Goal: Task Accomplishment & Management: Manage account settings

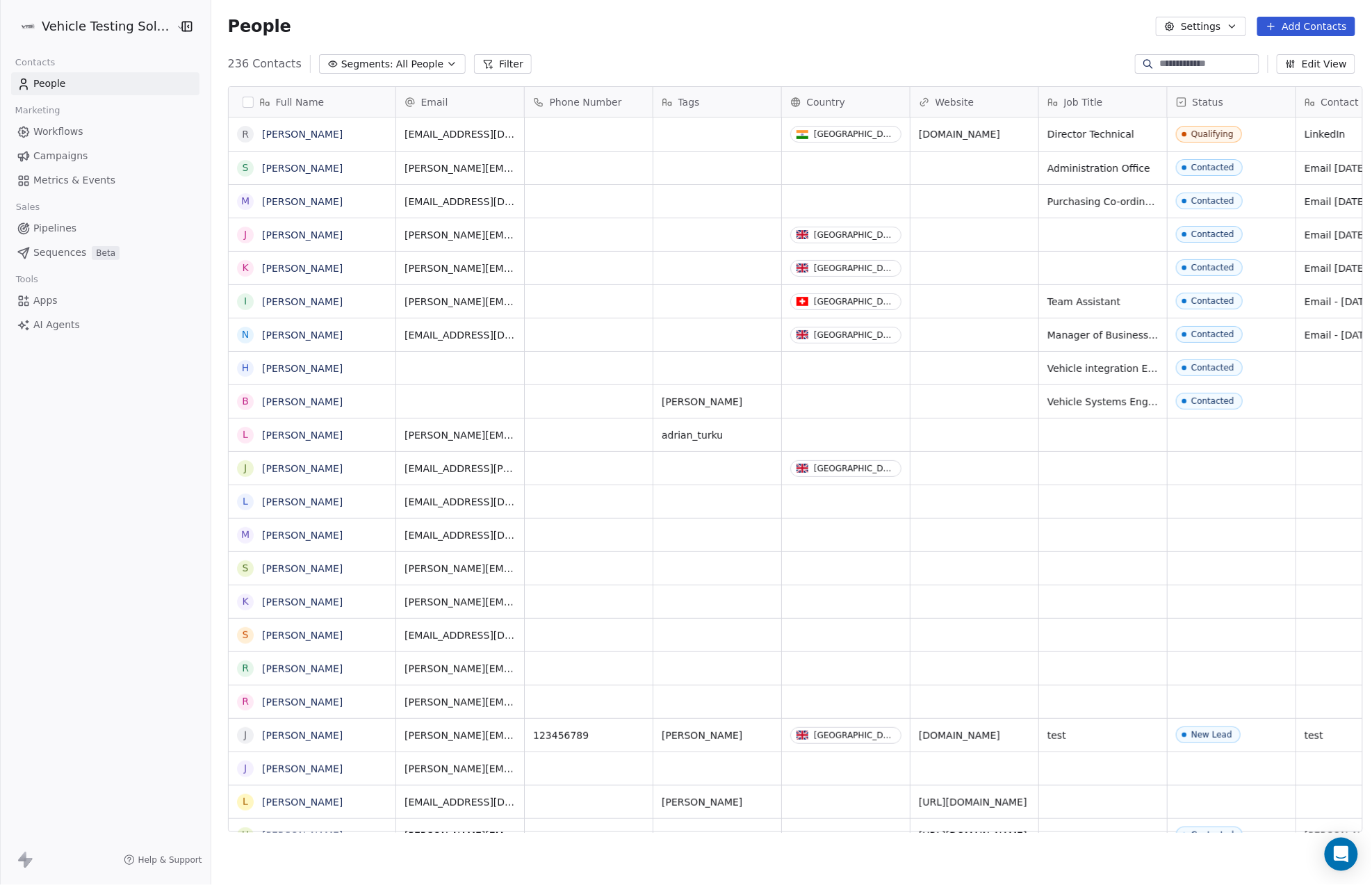
scroll to position [766, 1154]
click at [1313, 23] on button "Add Contacts" at bounding box center [1306, 27] width 98 height 20
click at [1316, 54] on span "Create new contact" at bounding box center [1313, 56] width 95 height 15
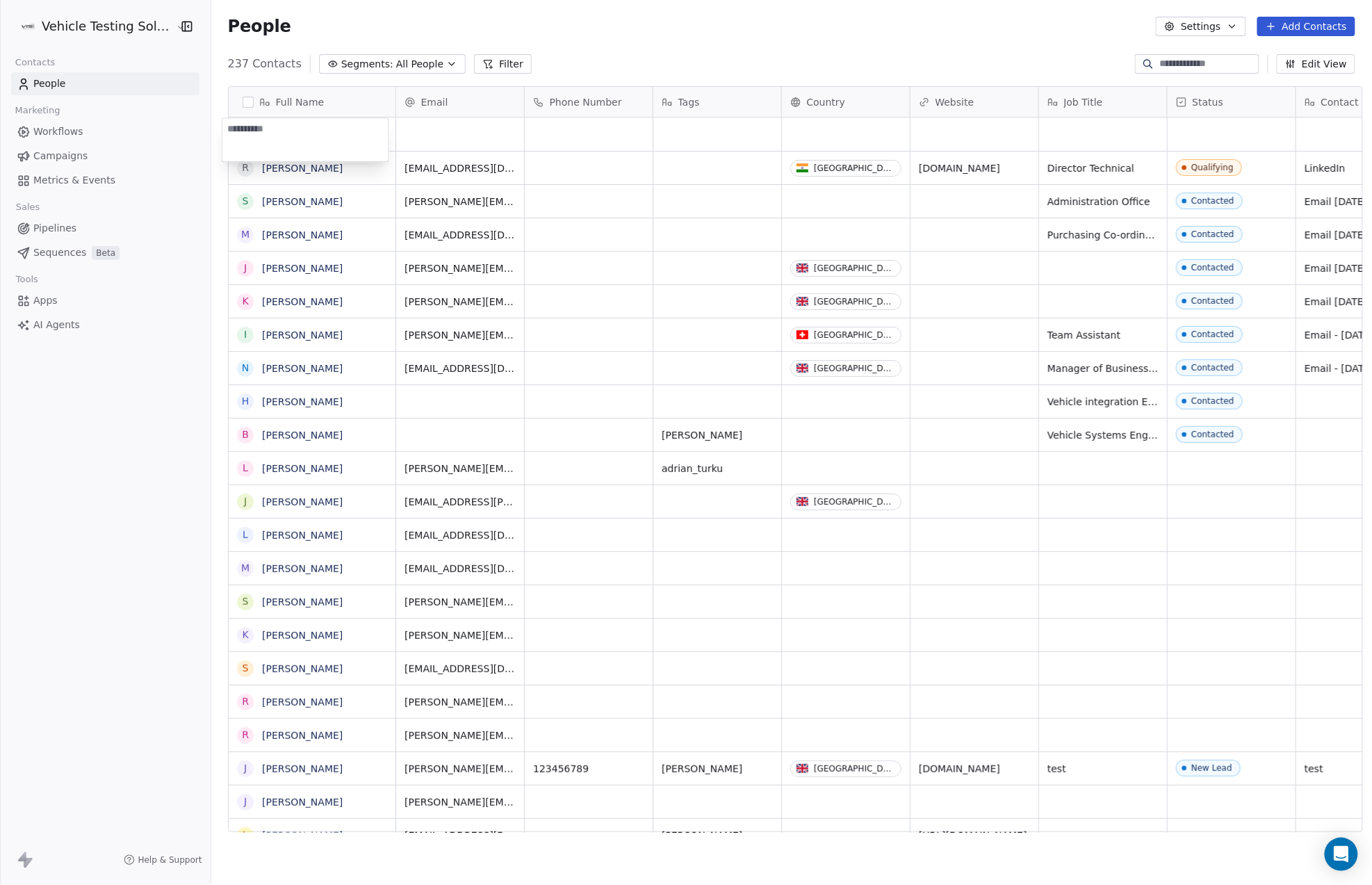
click at [281, 133] on textarea at bounding box center [305, 140] width 166 height 43
type textarea "**********"
click at [456, 133] on div "grid" at bounding box center [460, 134] width 128 height 33
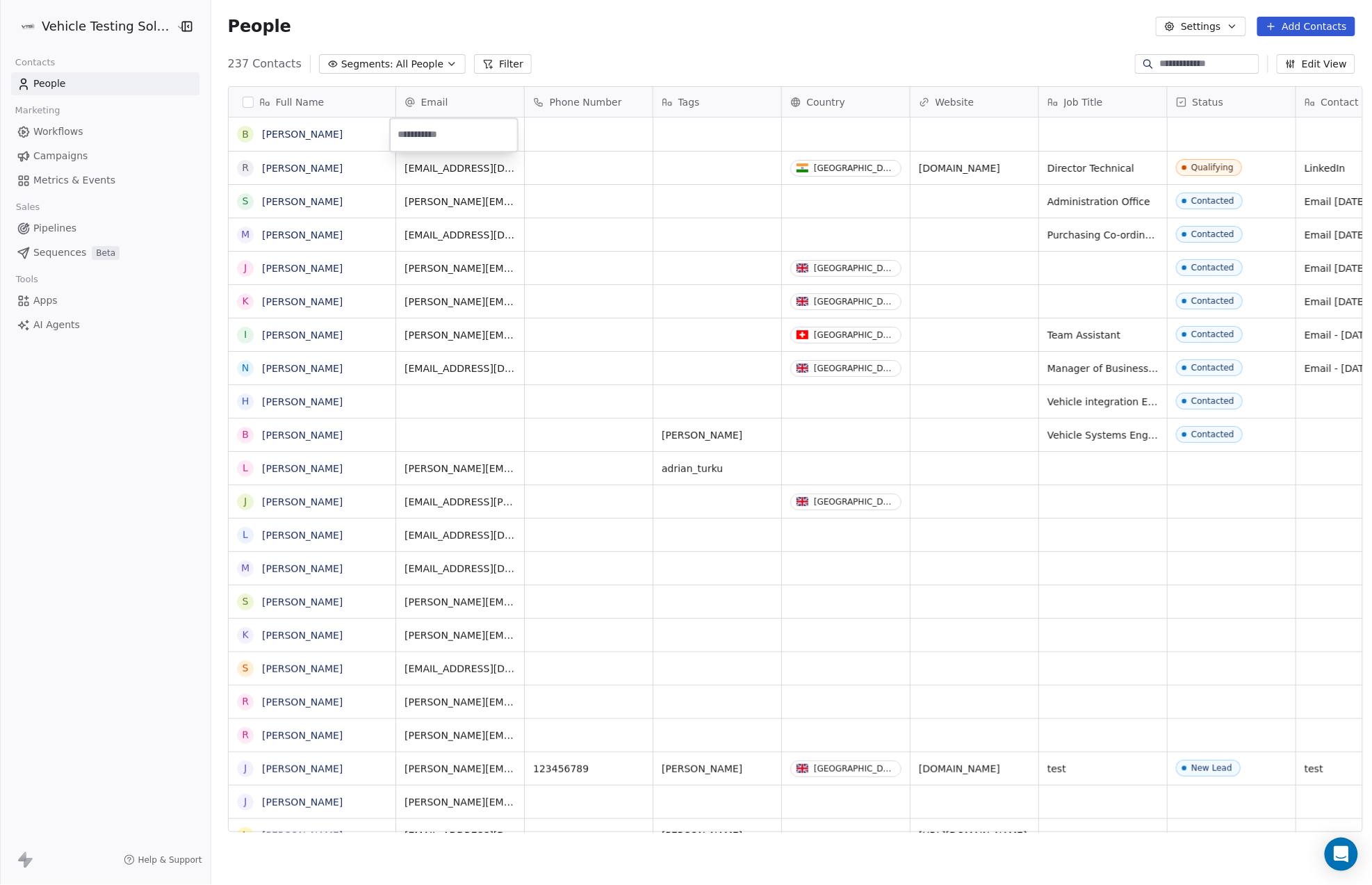
type input "**********"
click at [811, 133] on html "Vehicle Testing Solutions Contacts People Marketing Workflows Campaigns Metrics…" at bounding box center [686, 442] width 1372 height 885
click at [811, 133] on div "grid" at bounding box center [846, 134] width 128 height 33
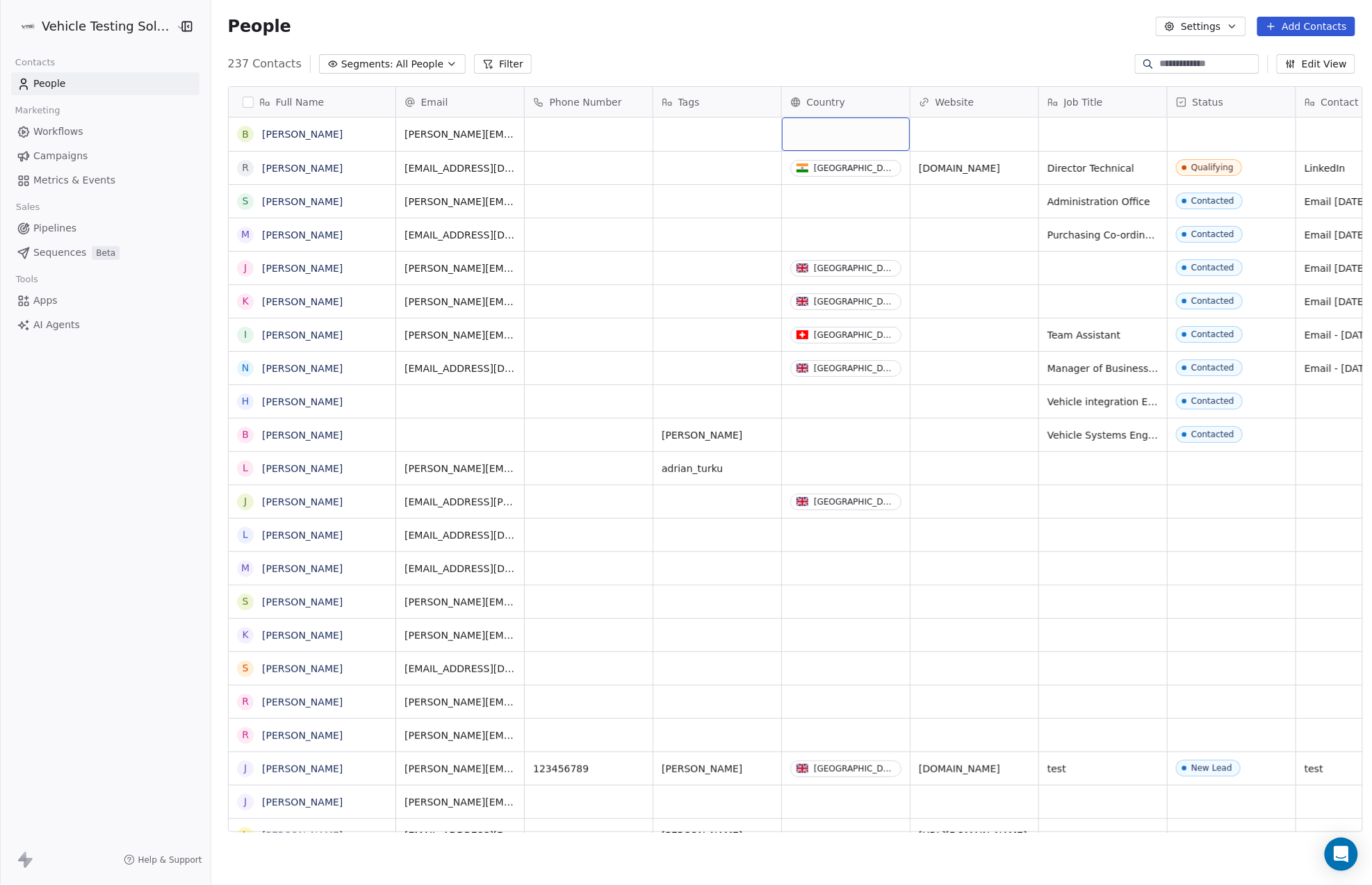
click at [811, 133] on div "grid" at bounding box center [846, 134] width 128 height 33
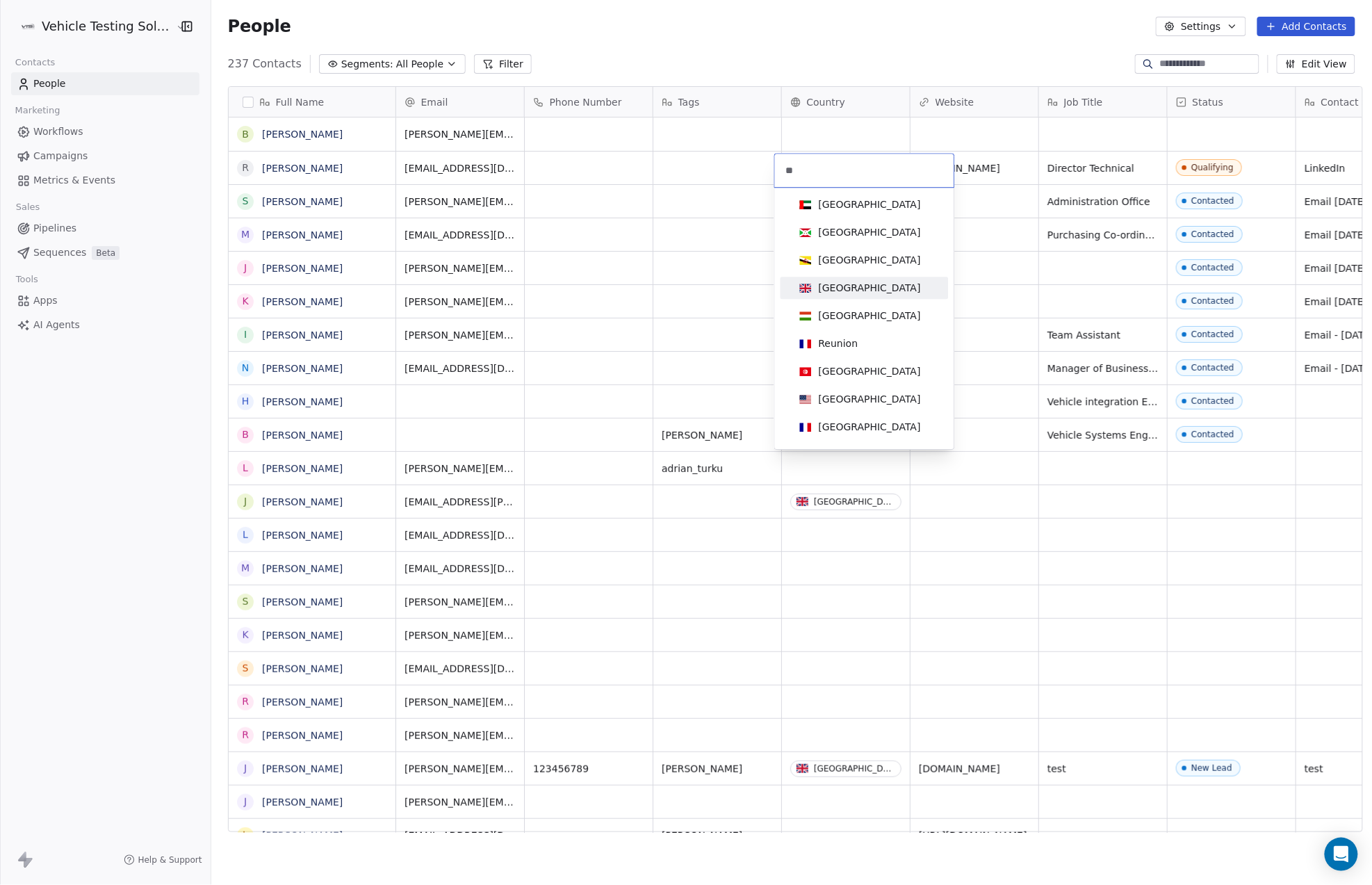
type input "**"
click at [860, 284] on div "[GEOGRAPHIC_DATA]" at bounding box center [870, 288] width 102 height 14
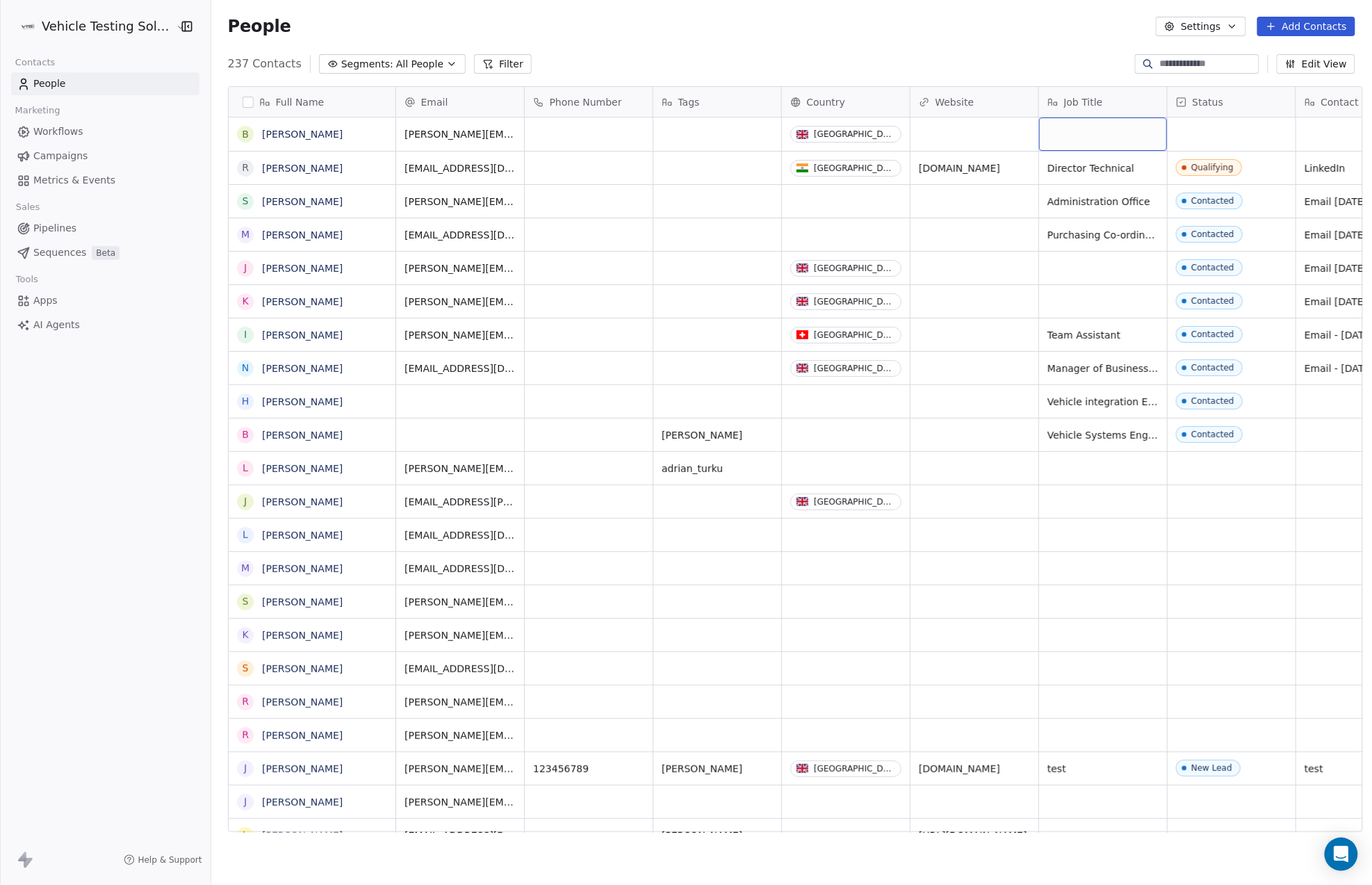
click at [1085, 134] on div "grid" at bounding box center [1103, 134] width 128 height 33
type textarea "**********"
click at [1215, 135] on html "Vehicle Testing Solutions Contacts People Marketing Workflows Campaigns Metrics…" at bounding box center [686, 442] width 1372 height 885
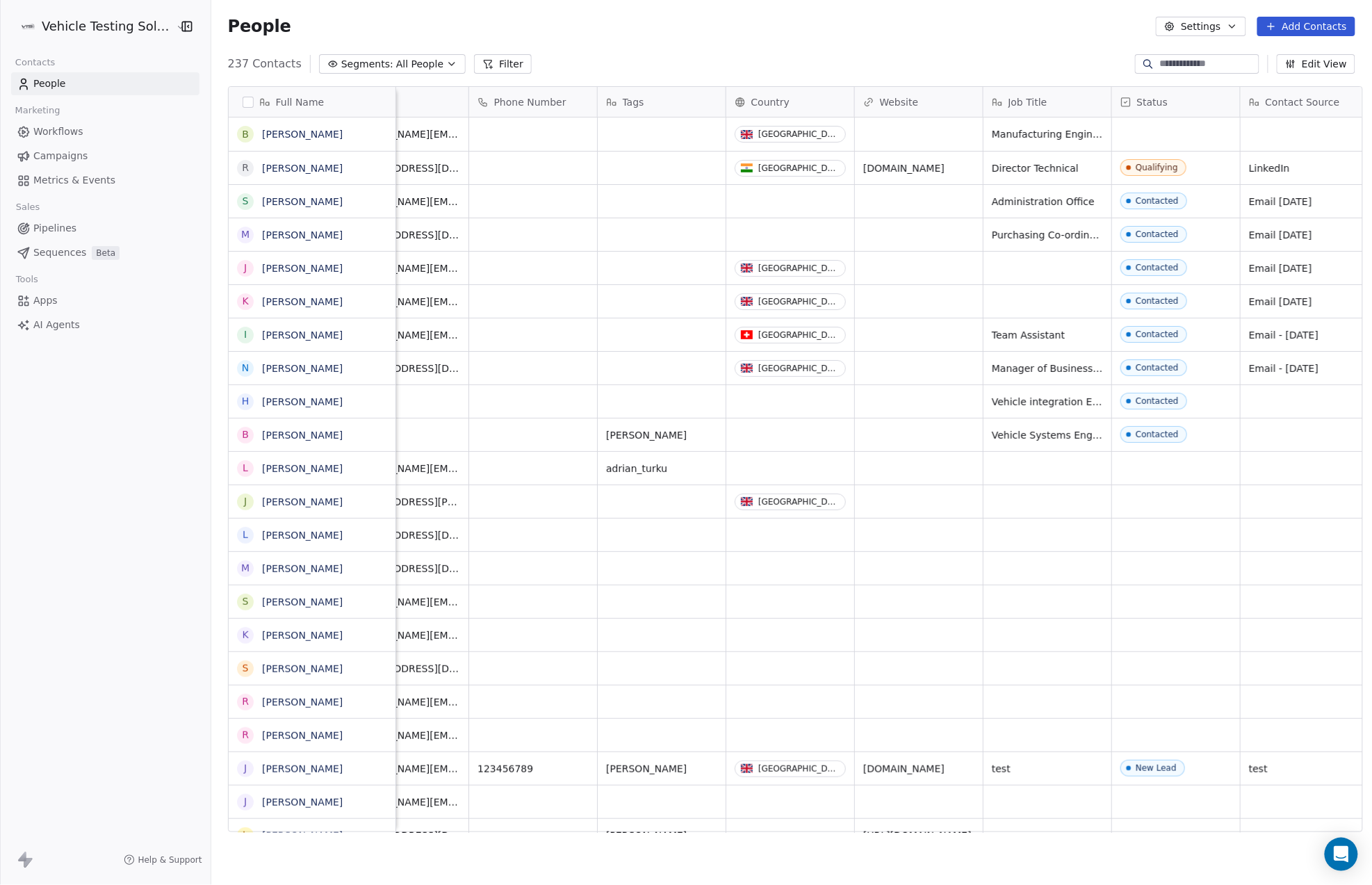
scroll to position [0, 0]
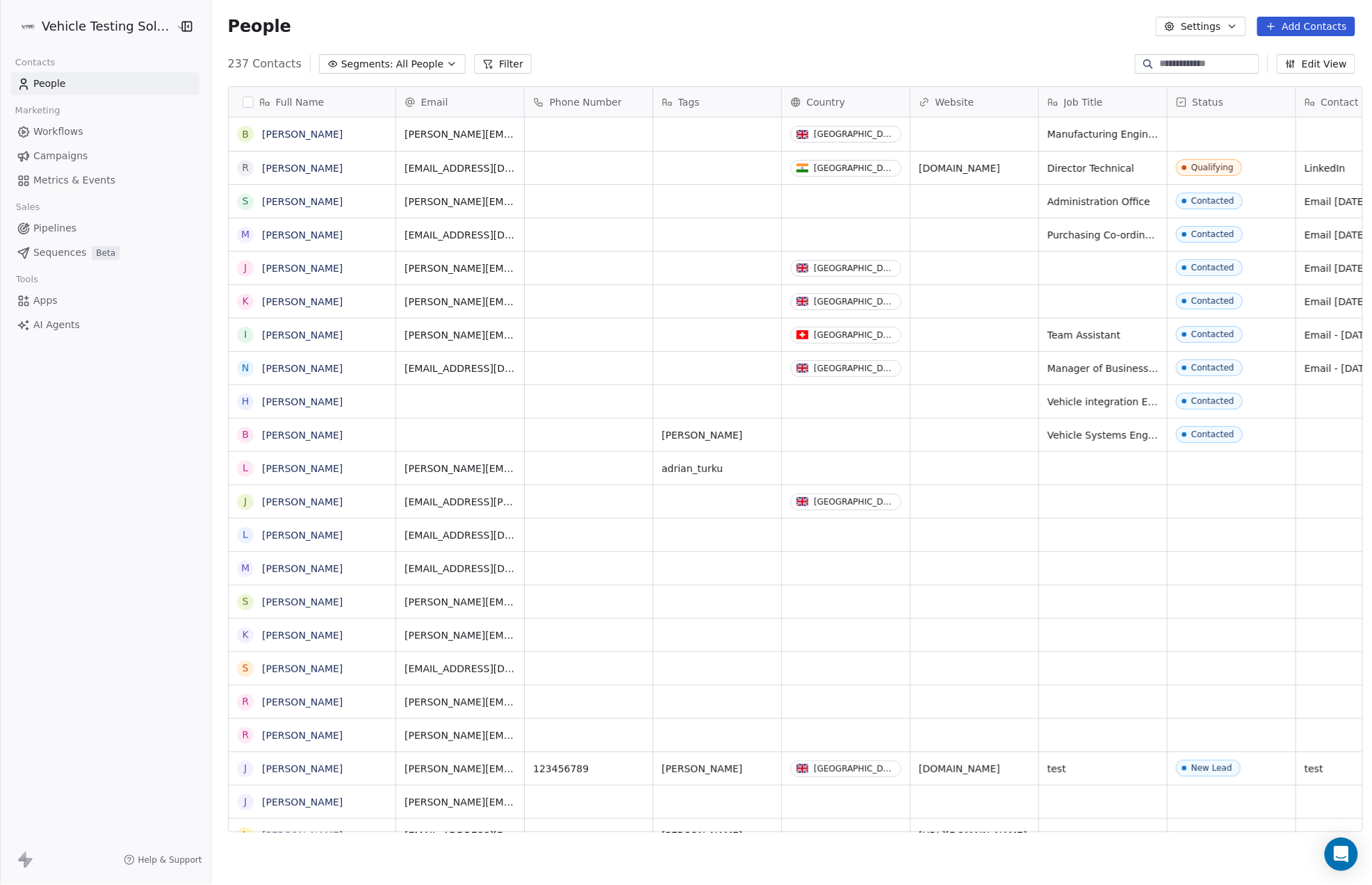
click at [1321, 65] on button "Edit View" at bounding box center [1316, 64] width 78 height 20
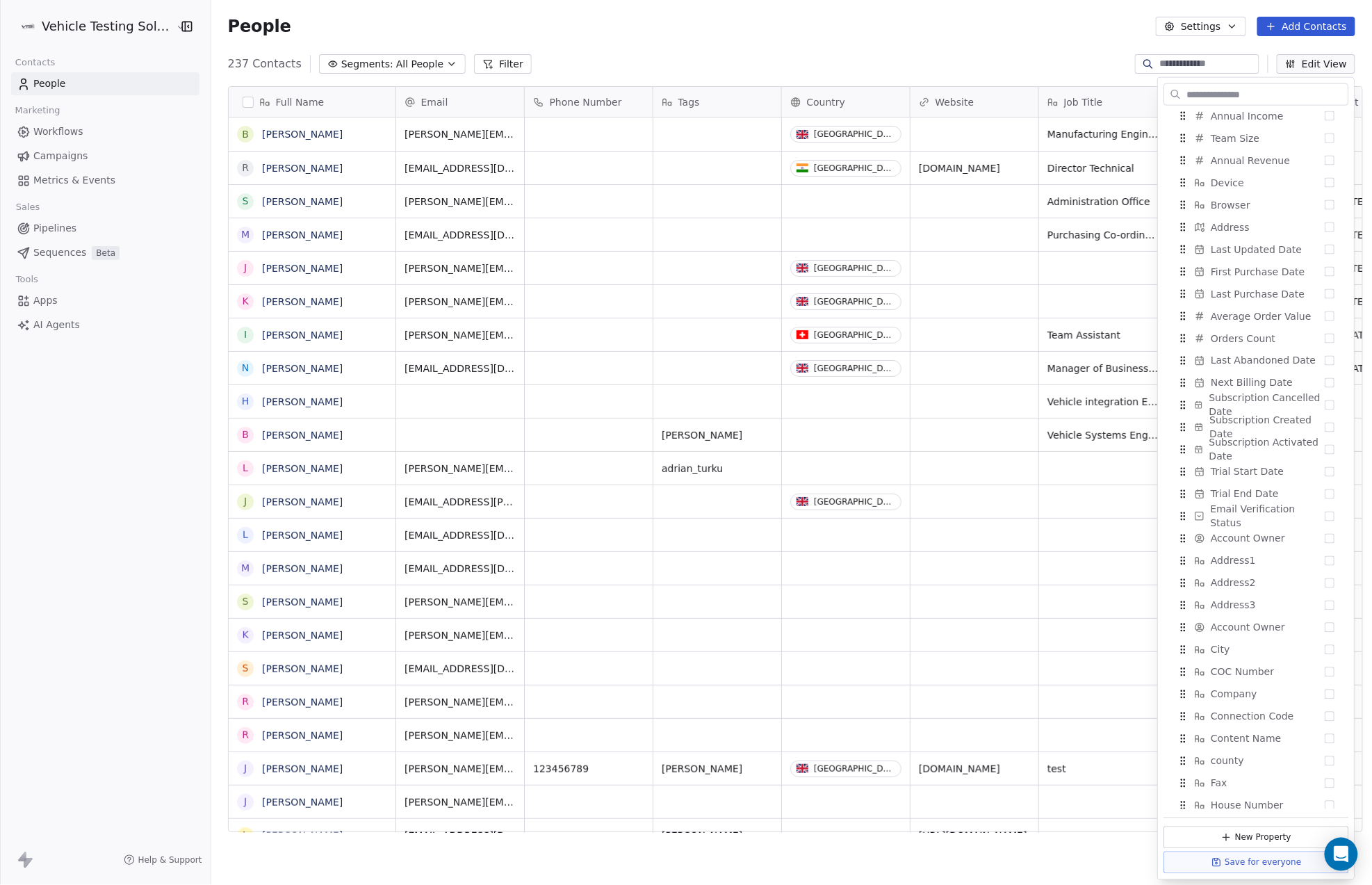
scroll to position [741, 0]
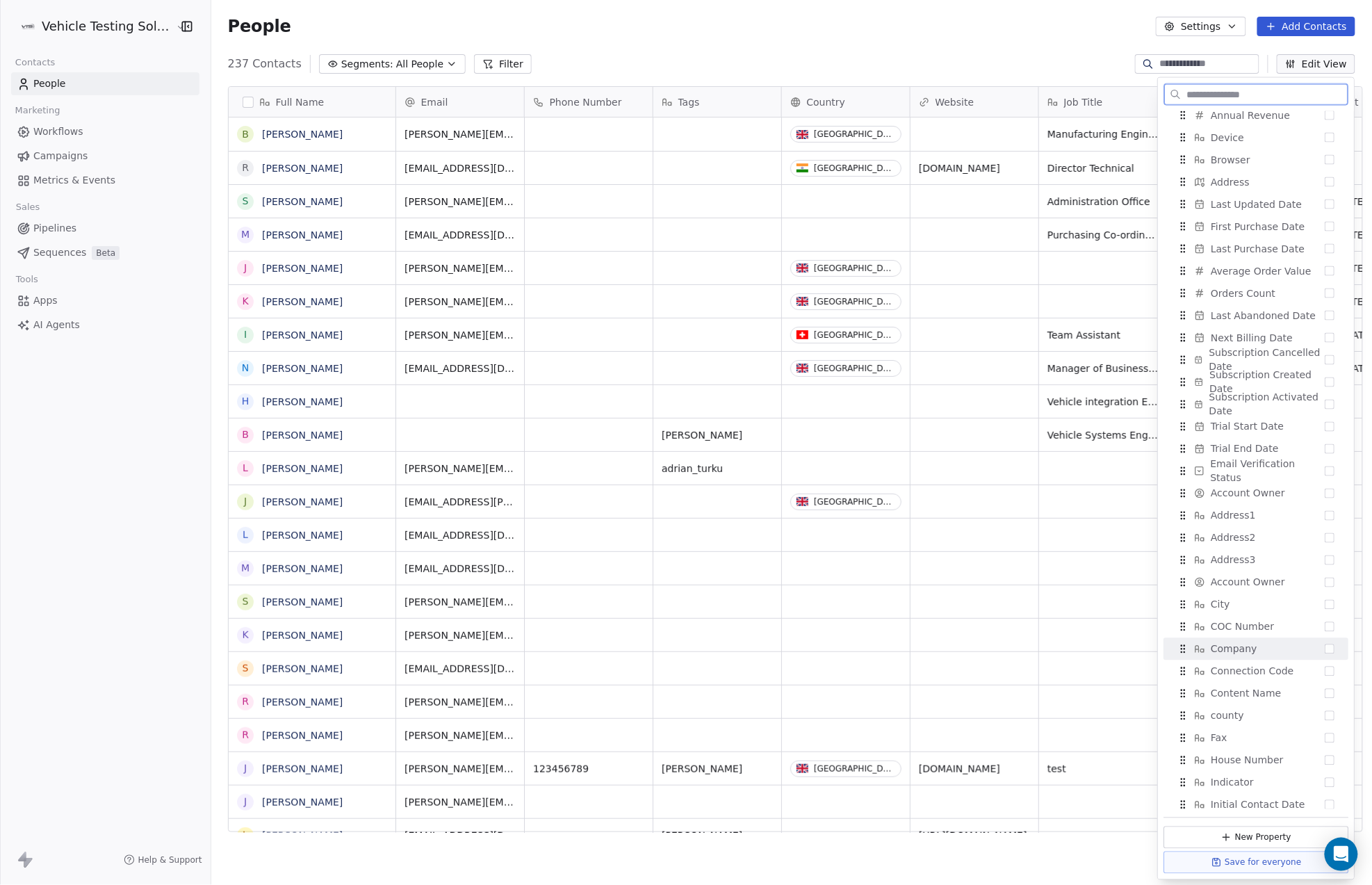
click at [1325, 649] on button "Suggestions" at bounding box center [1330, 649] width 10 height 10
click at [1268, 864] on button "Save for everyone" at bounding box center [1256, 863] width 185 height 23
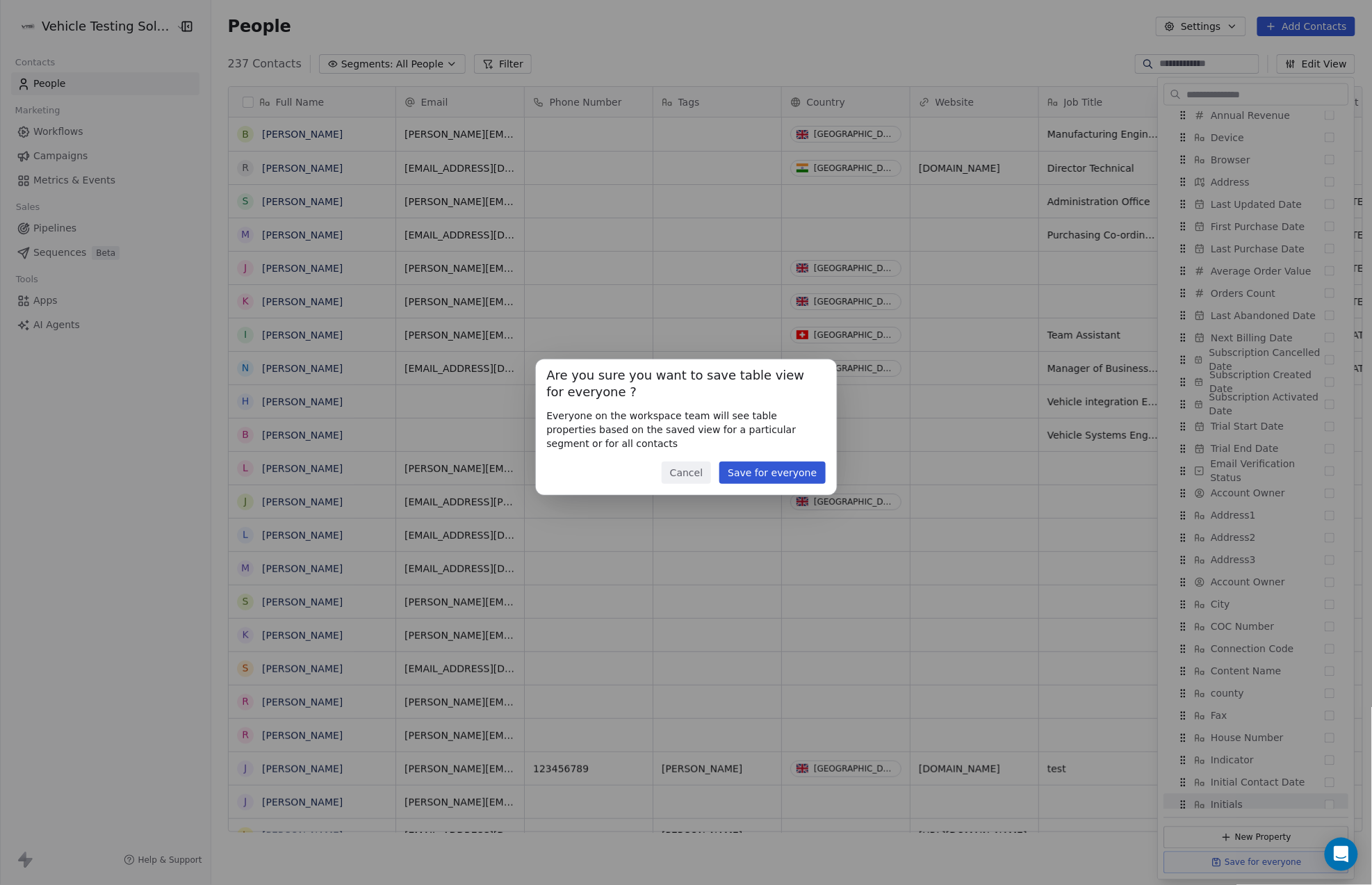
click at [780, 476] on button "Save for everyone" at bounding box center [772, 473] width 106 height 23
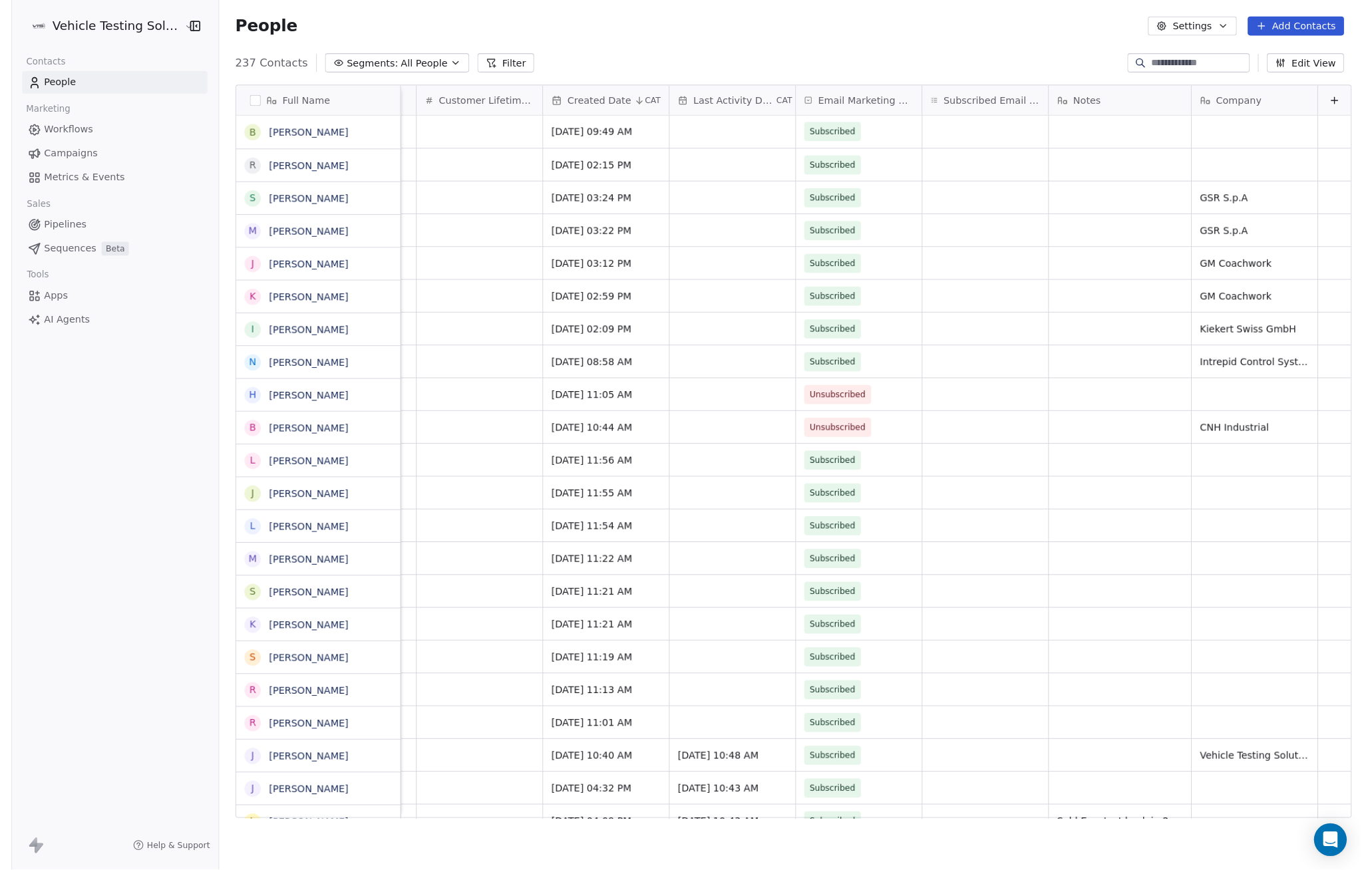
scroll to position [0, 1106]
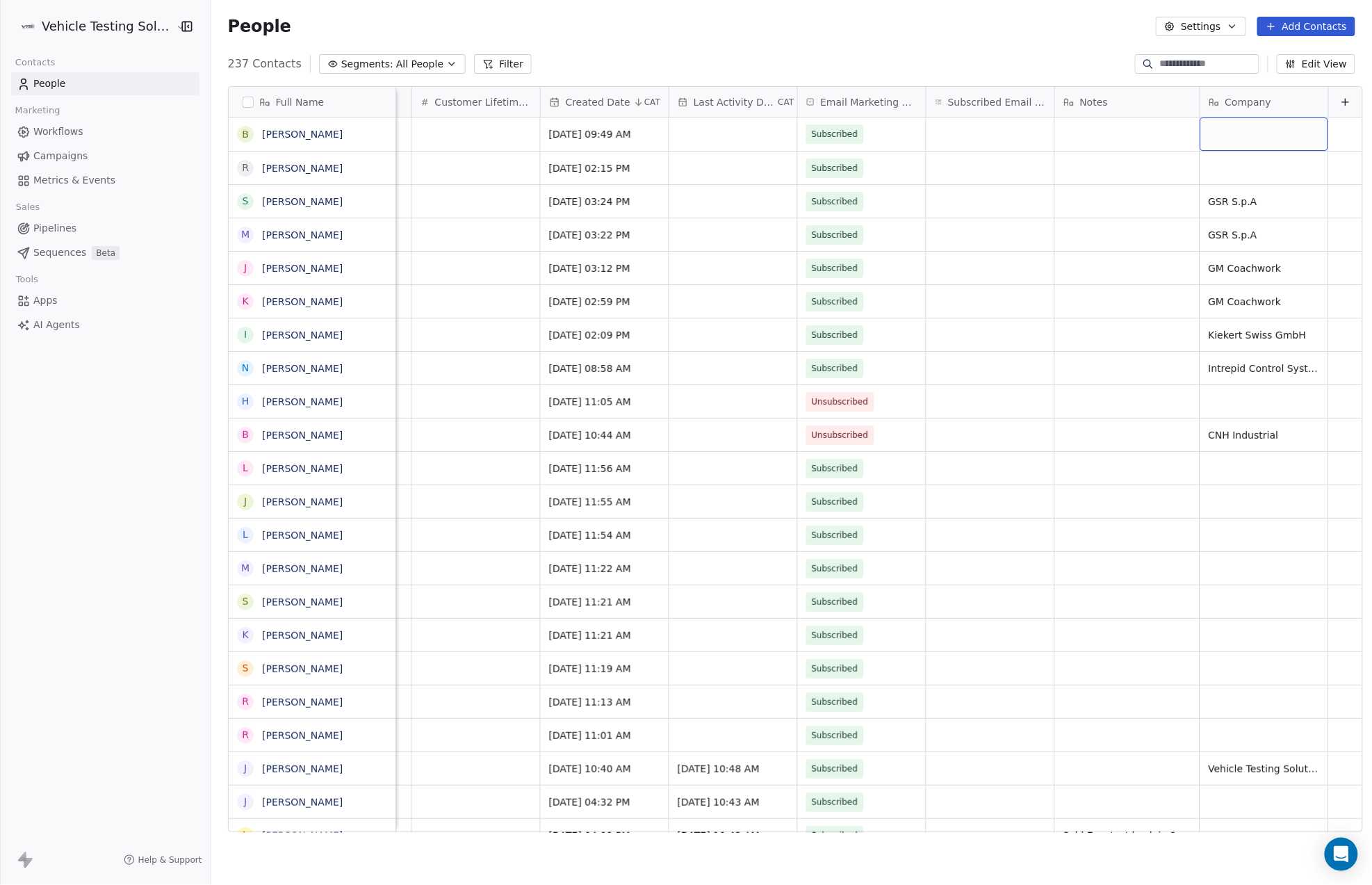
click at [1253, 138] on div "grid" at bounding box center [1264, 134] width 128 height 33
type textarea "**********"
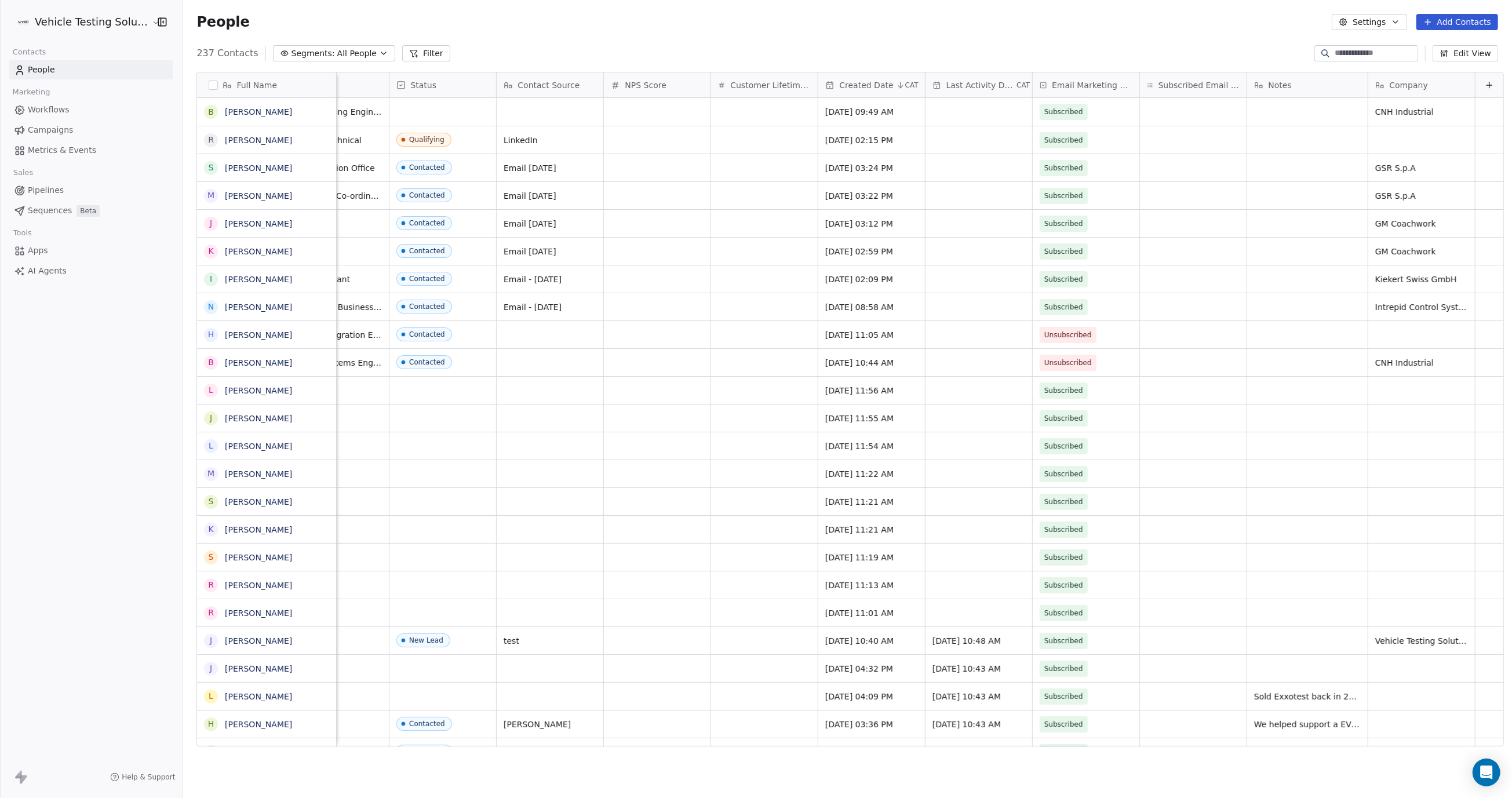
scroll to position [0, 602]
click at [1143, 19] on button "Add Contacts" at bounding box center [1457, 22] width 82 height 16
click at [1143, 61] on span "Import from CSV" at bounding box center [1457, 65] width 67 height 12
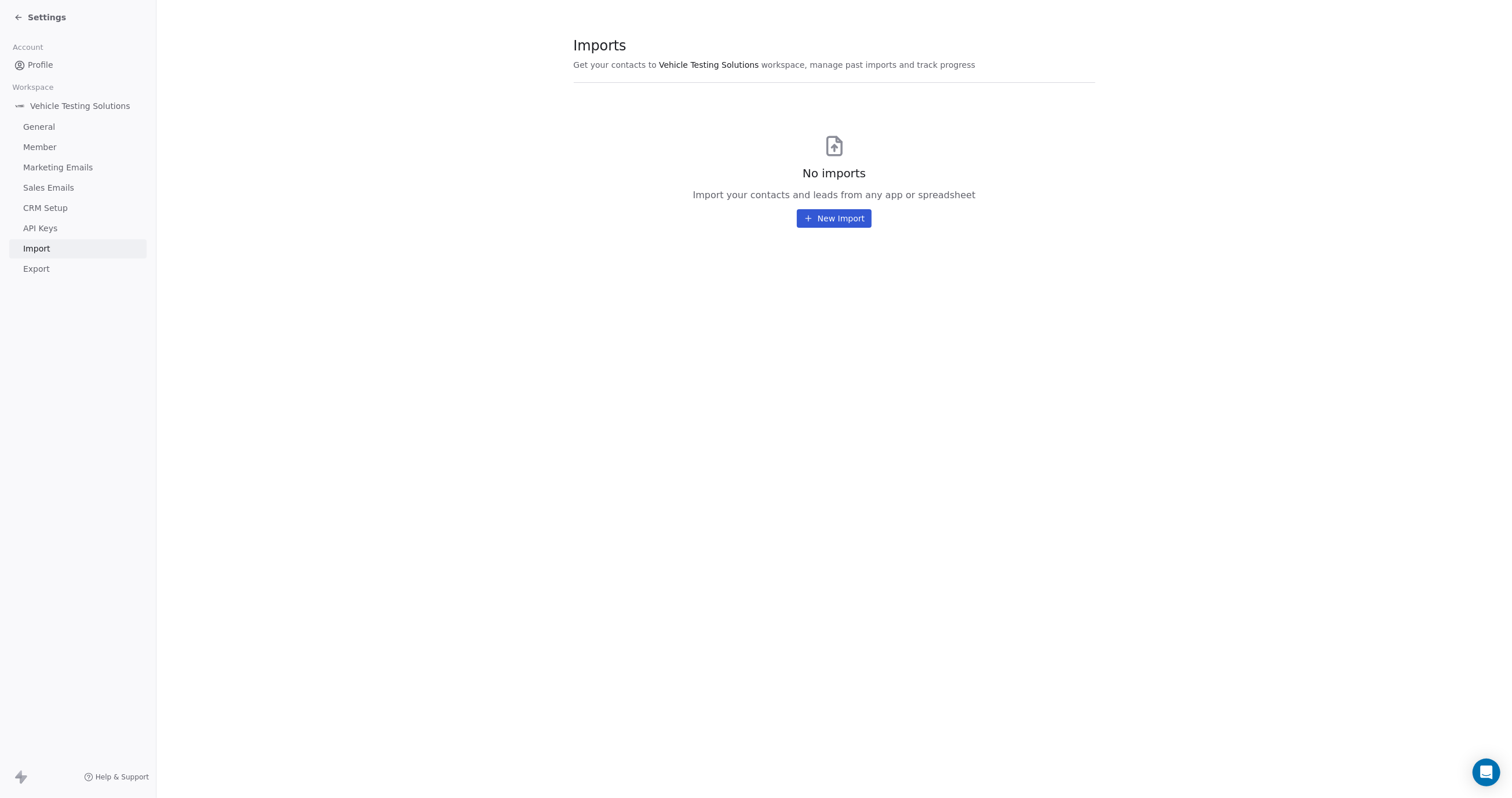
click at [42, 267] on span "Export" at bounding box center [36, 269] width 26 height 12
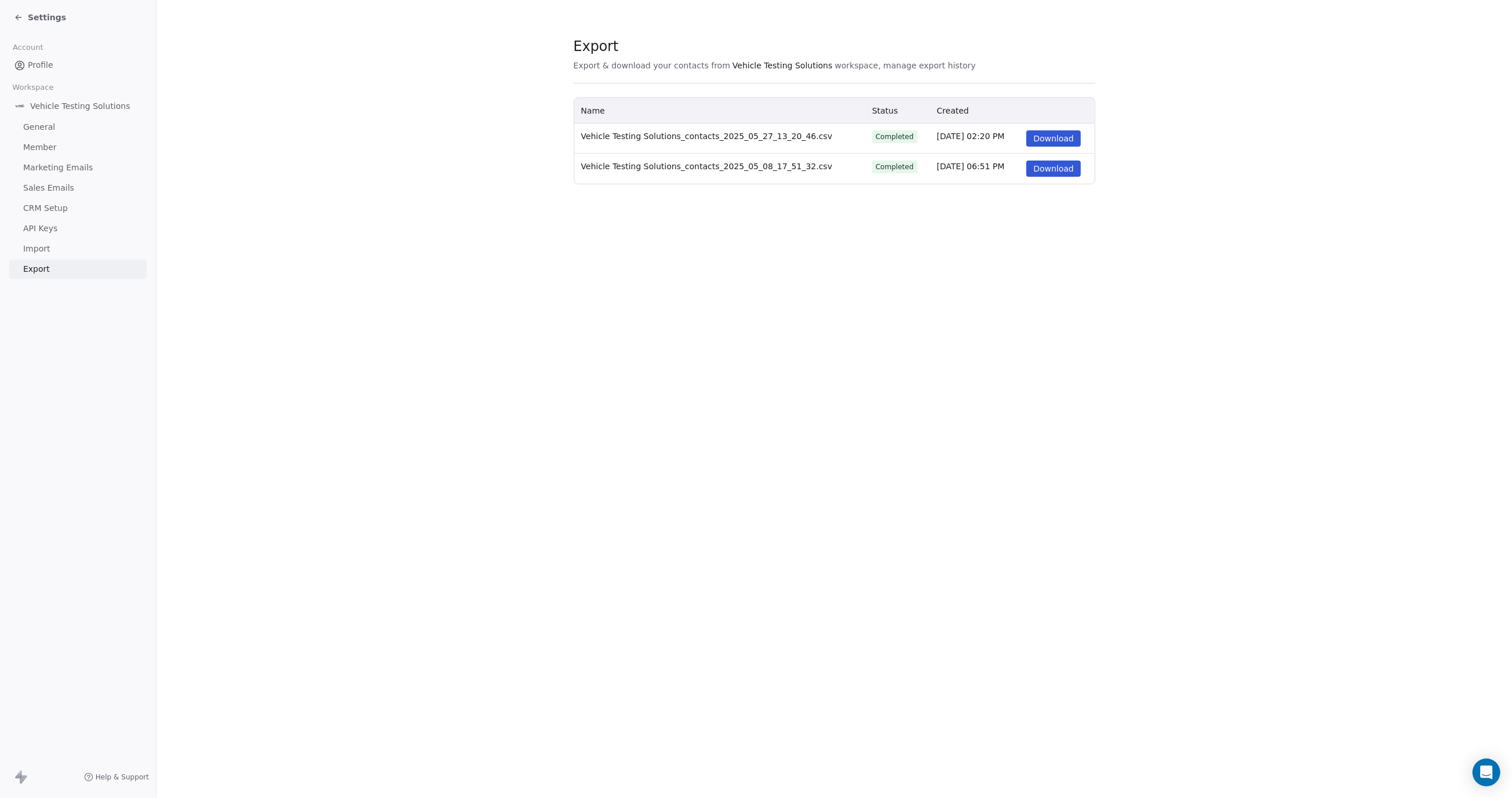
click at [1048, 138] on button "Download" at bounding box center [1053, 139] width 55 height 16
